Goal: Task Accomplishment & Management: Manage account settings

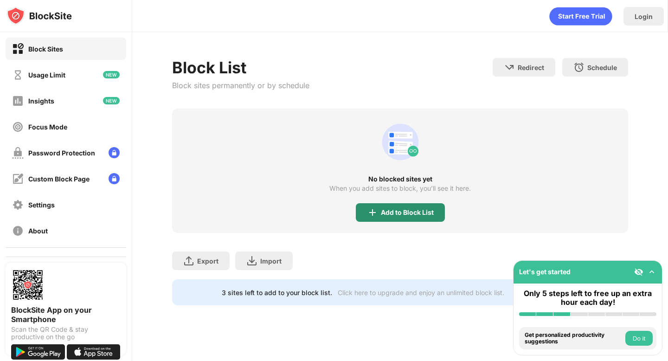
click at [406, 207] on div "Add to Block List" at bounding box center [400, 212] width 89 height 19
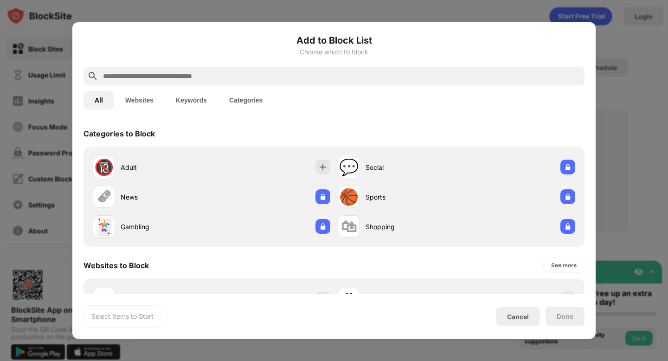
click at [374, 70] on div at bounding box center [333, 76] width 501 height 19
click at [374, 71] on input "text" at bounding box center [341, 75] width 478 height 11
click at [139, 96] on button "Websites" at bounding box center [139, 100] width 51 height 19
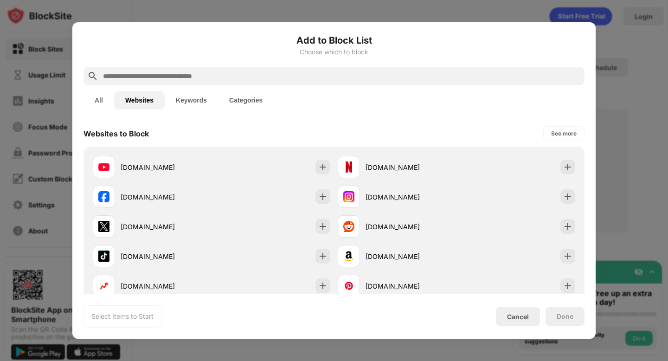
click at [212, 75] on input "text" at bounding box center [341, 75] width 478 height 11
paste input "**********"
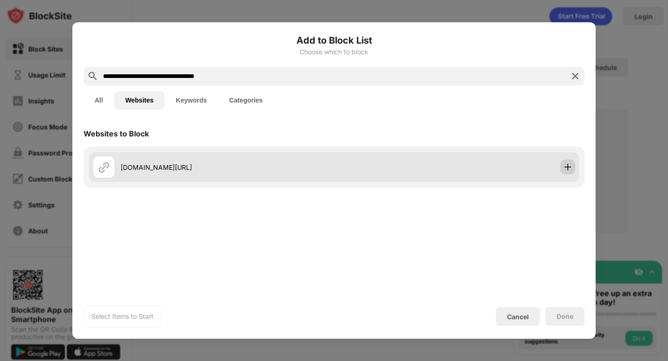
type input "**********"
click at [562, 172] on div at bounding box center [567, 166] width 15 height 15
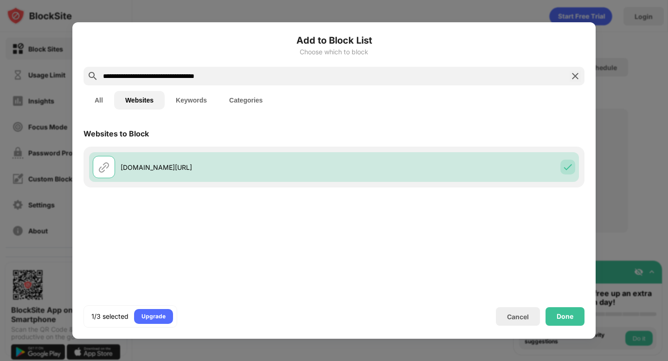
click at [99, 104] on button "All" at bounding box center [98, 100] width 31 height 19
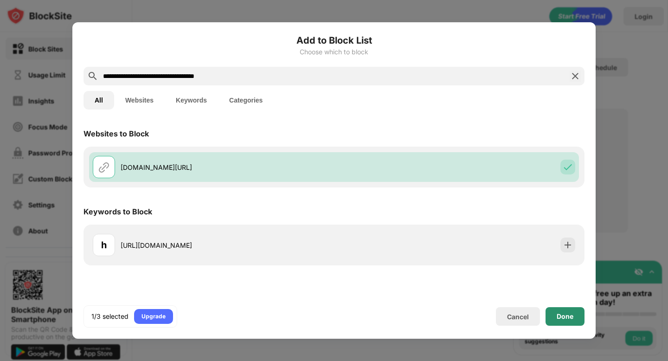
click at [556, 315] on div "Done" at bounding box center [564, 315] width 17 height 7
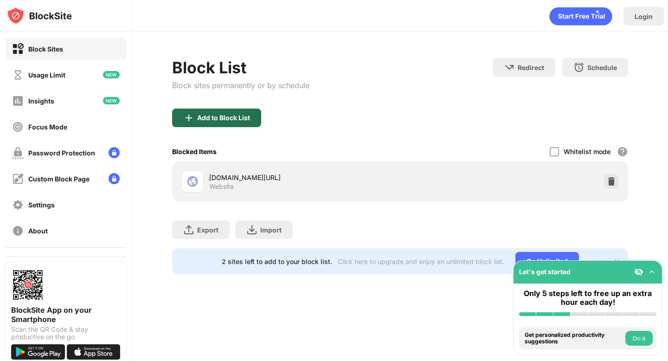
click at [223, 116] on div "Add to Block List" at bounding box center [223, 117] width 53 height 7
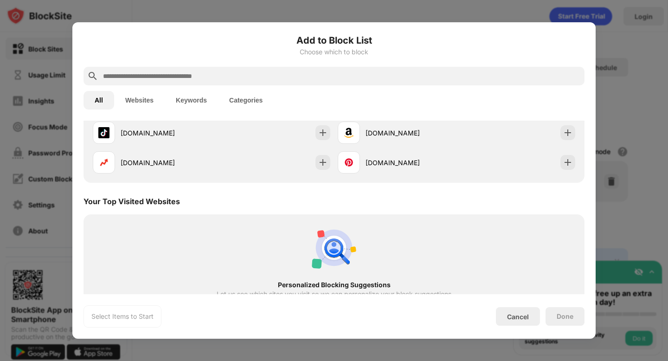
scroll to position [126, 0]
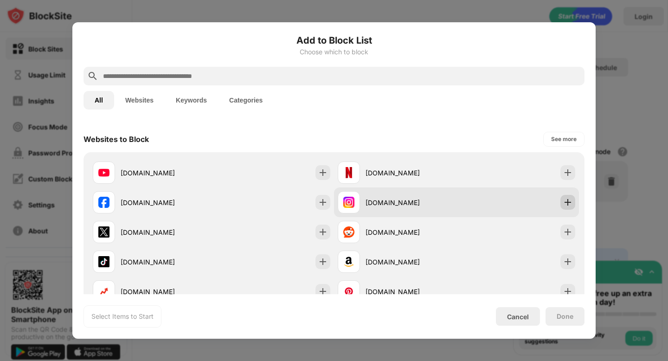
click at [563, 202] on img at bounding box center [567, 201] width 9 height 9
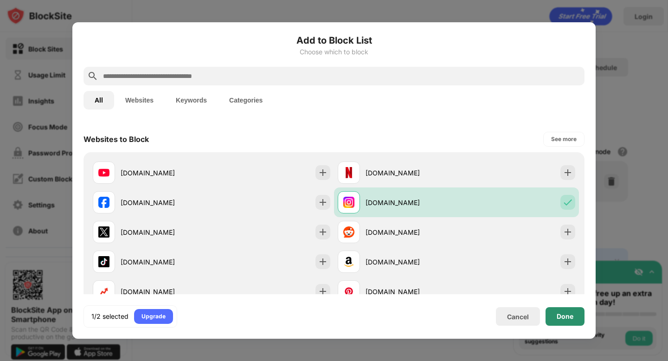
click at [564, 314] on div "Done" at bounding box center [564, 315] width 17 height 7
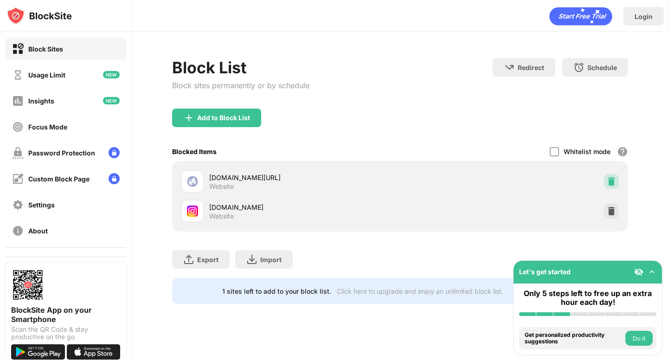
click at [609, 181] on img at bounding box center [610, 181] width 9 height 9
